Goal: Transaction & Acquisition: Purchase product/service

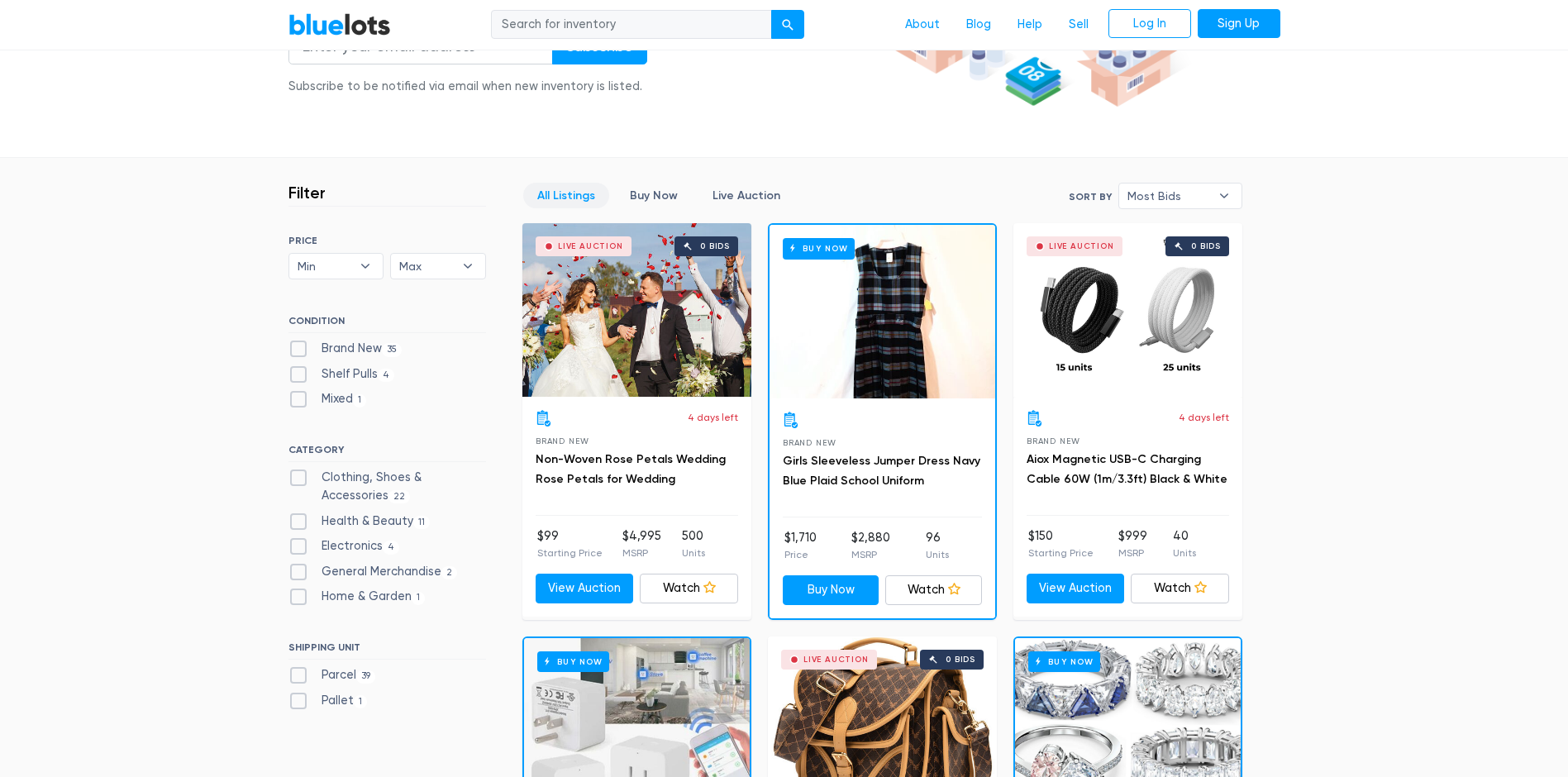
scroll to position [496, 0]
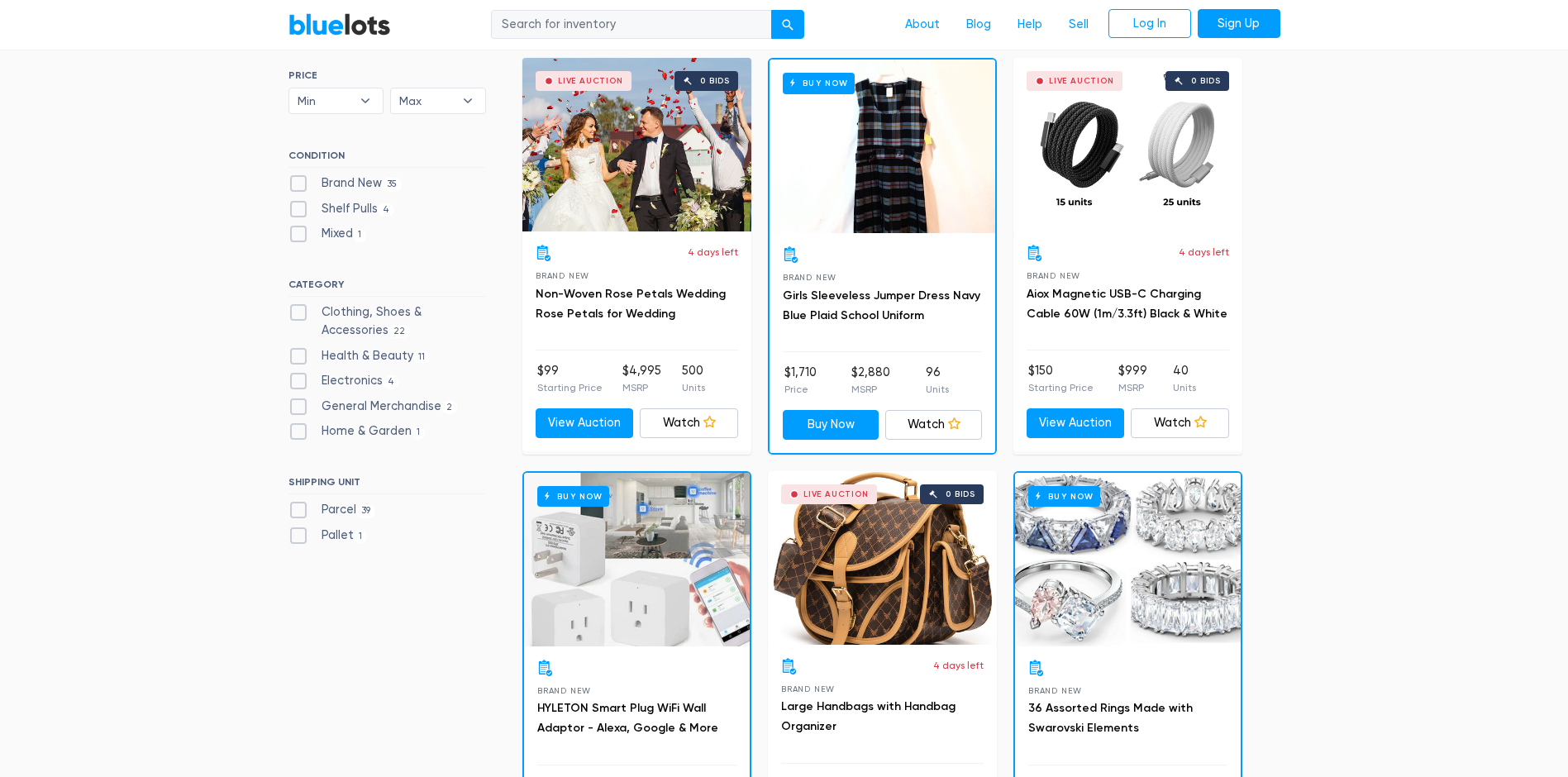
click at [298, 504] on label "Parcel 39" at bounding box center [332, 510] width 87 height 19
click at [298, 504] on input "Parcel 39" at bounding box center [294, 506] width 11 height 11
checkbox input "true"
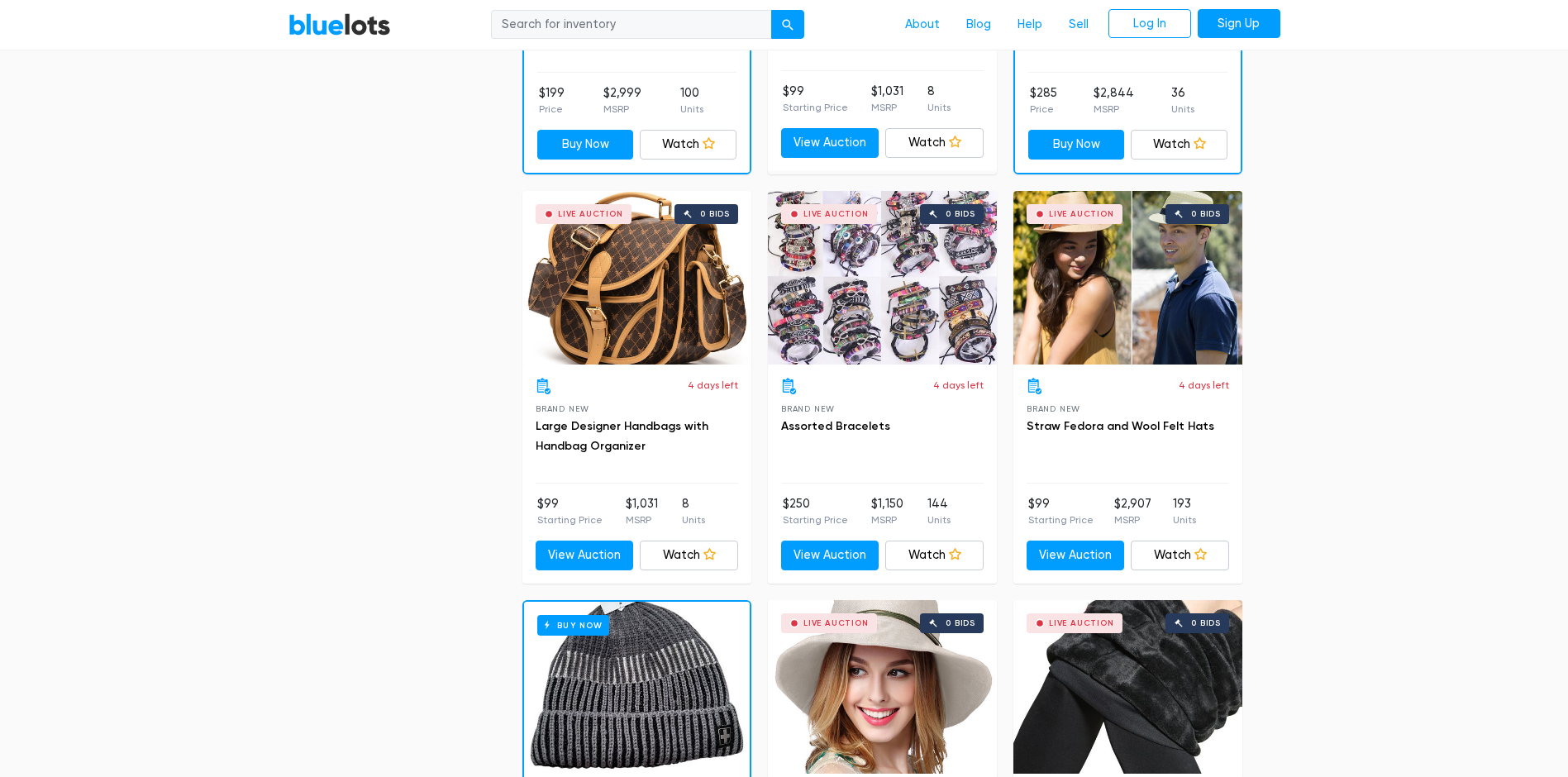
scroll to position [775, 0]
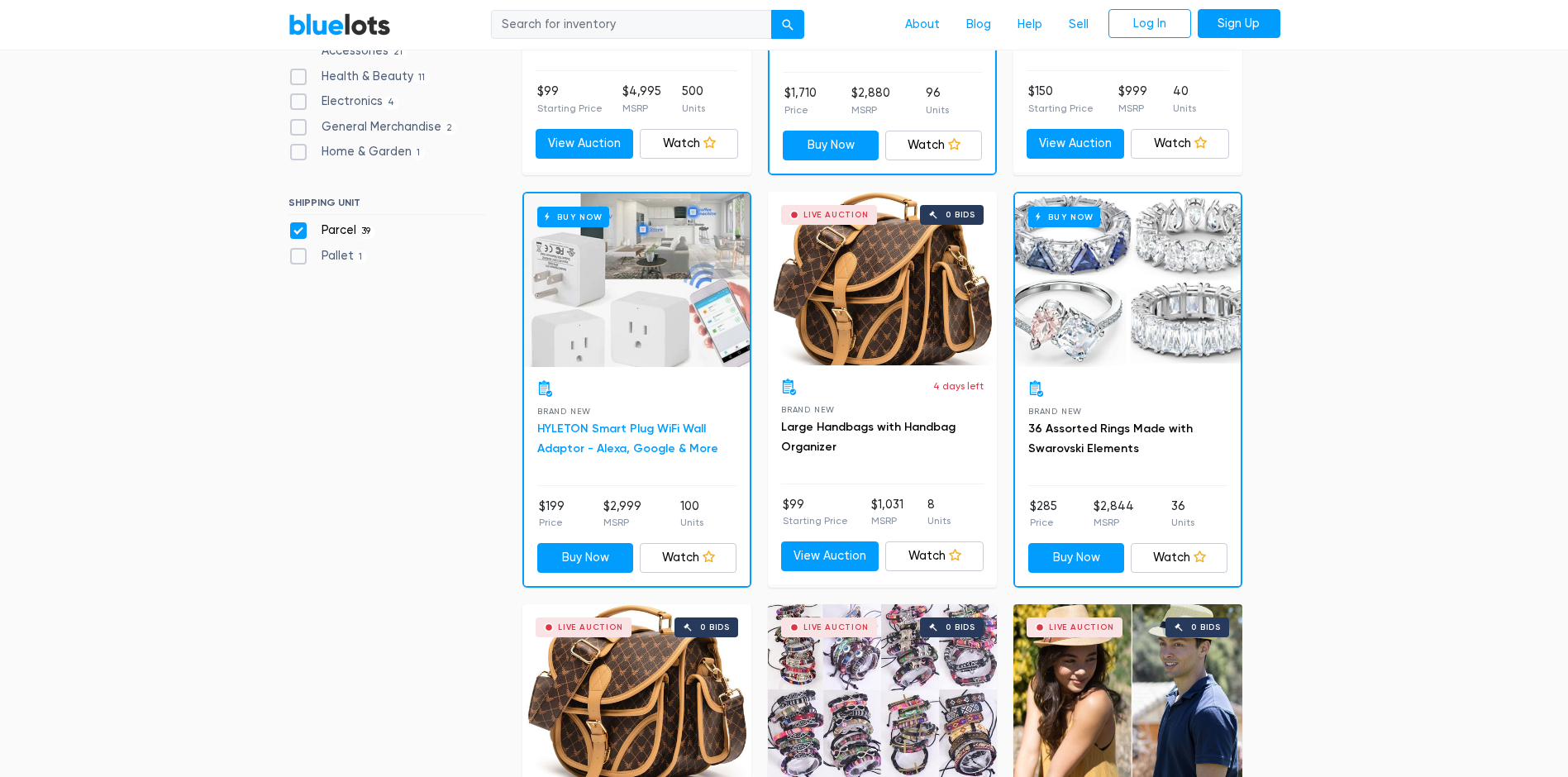
click at [629, 435] on link "HYLETON Smart Plug WiFi Wall Adaptor - Alexa, Google & More" at bounding box center [627, 438] width 181 height 34
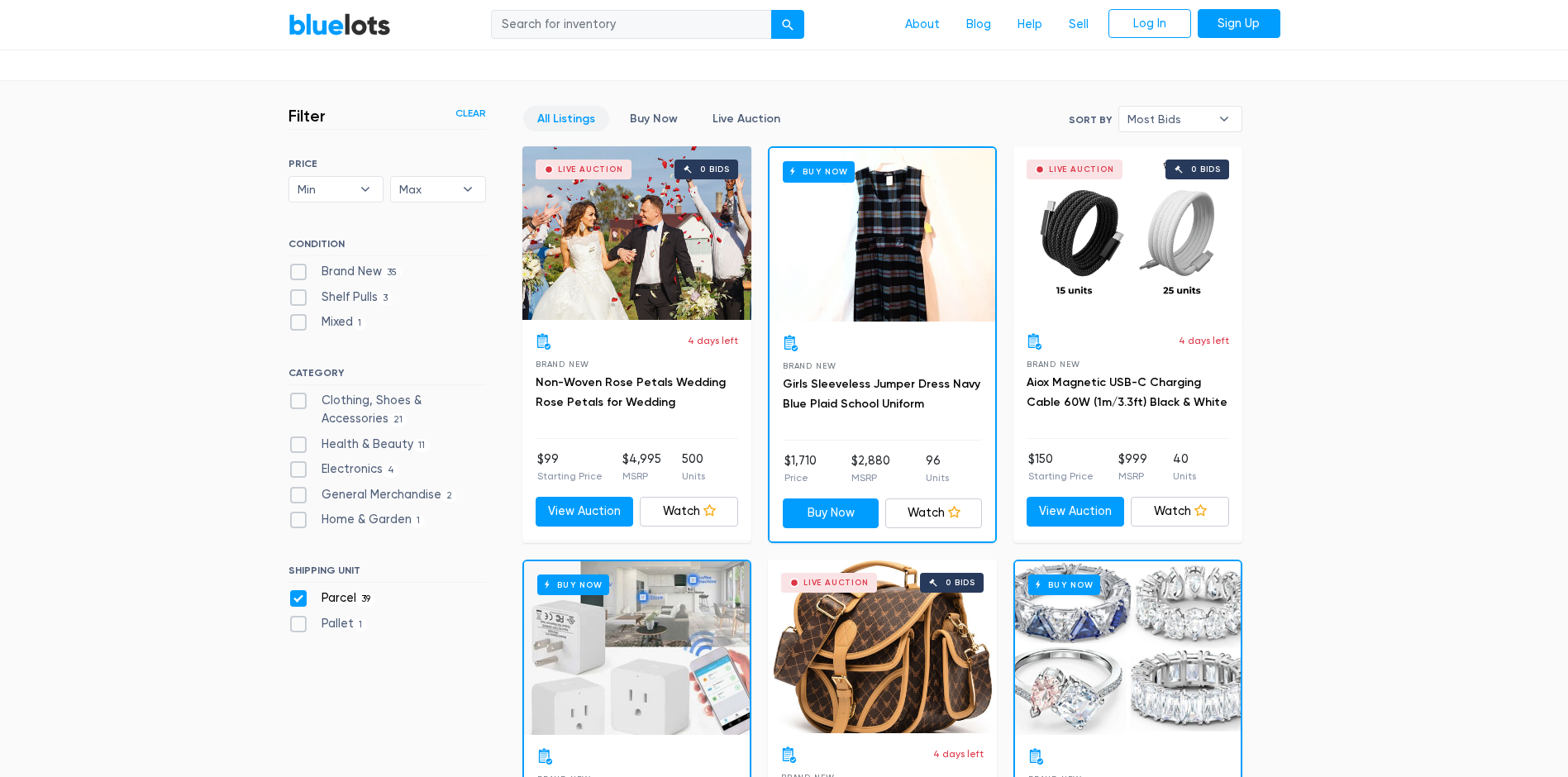
scroll to position [0, 0]
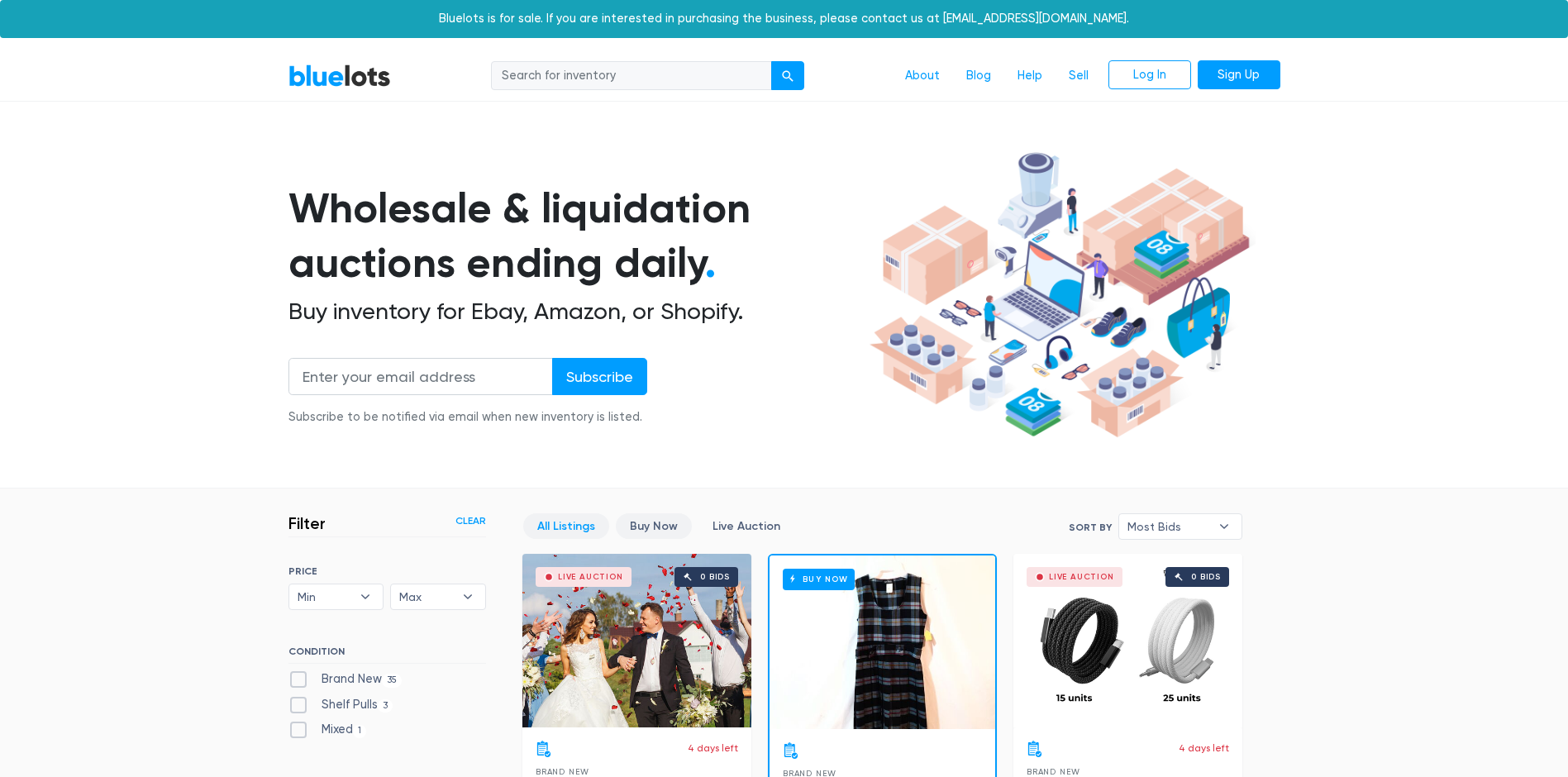
click at [655, 527] on link "Buy Now" at bounding box center [653, 526] width 76 height 26
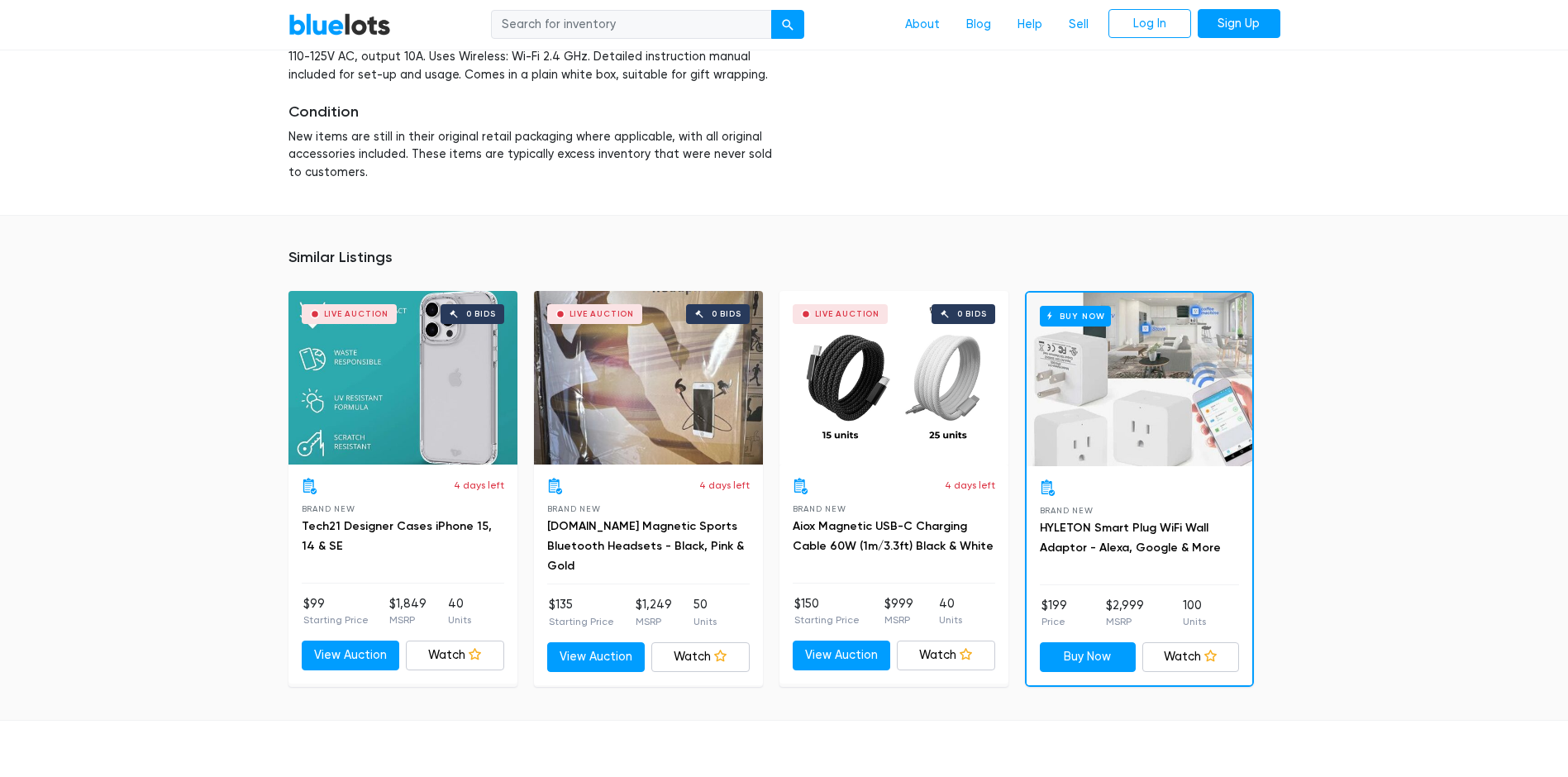
scroll to position [1205, 0]
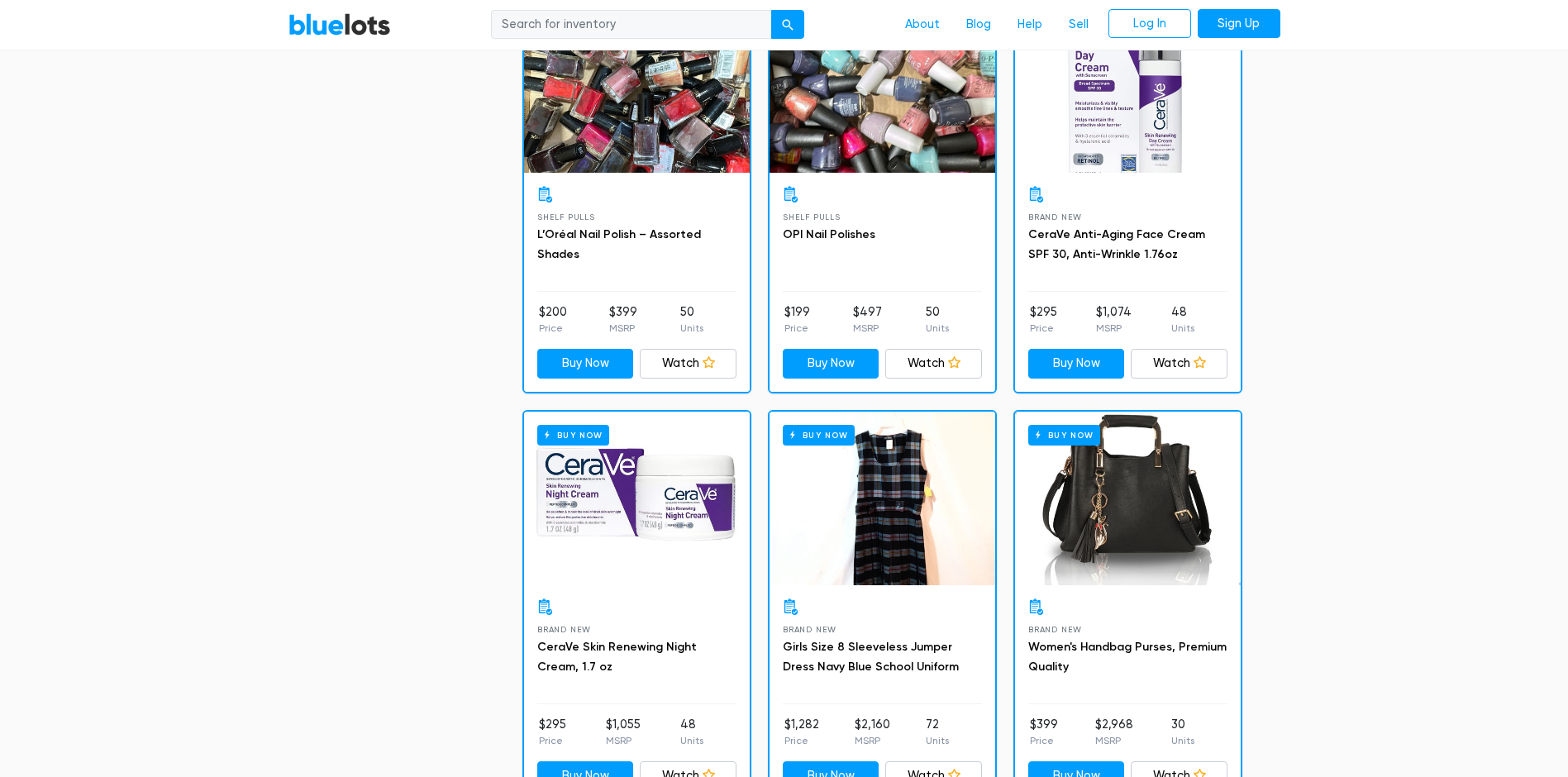
scroll to position [3420, 0]
